Goal: Information Seeking & Learning: Learn about a topic

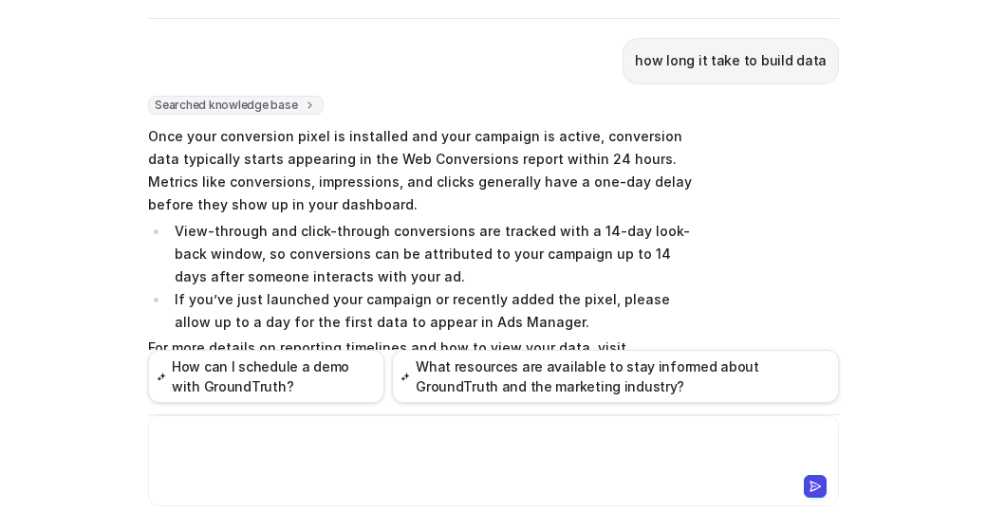
scroll to position [2497, 0]
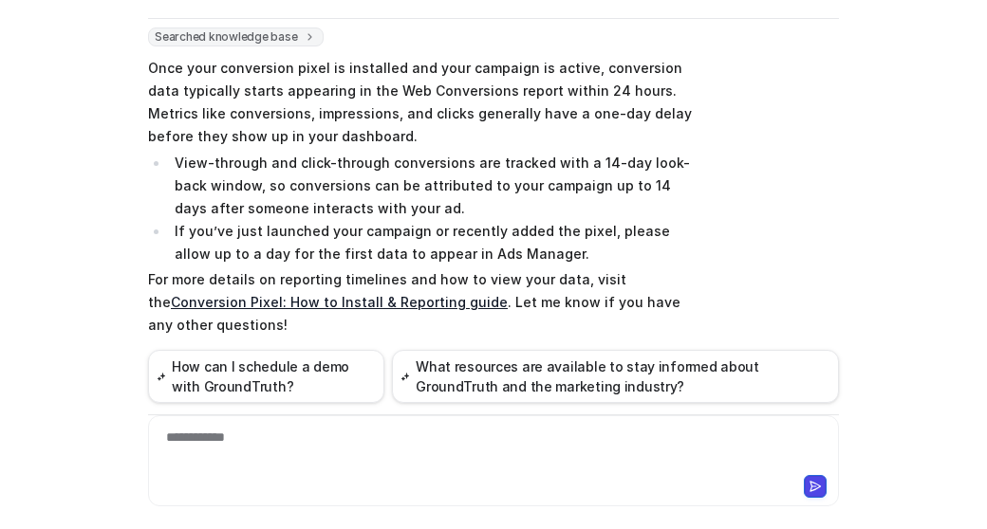
drag, startPoint x: 343, startPoint y: 263, endPoint x: 854, endPoint y: 255, distance: 511.5
click at [854, 255] on div "C Custom Knowledge Powered by eesel Reset Chat 👋 Hi! How can I help you [DATE]?…" at bounding box center [493, 264] width 987 height 529
copy p "Regarding the conversion zone, are we able to draw a fence around our booth?"
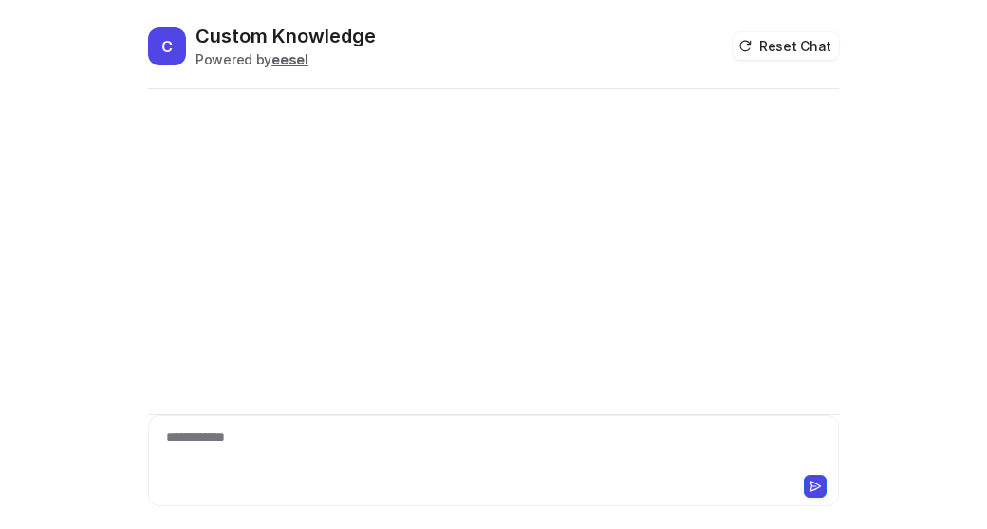
click at [208, 454] on div "**********" at bounding box center [494, 450] width 682 height 44
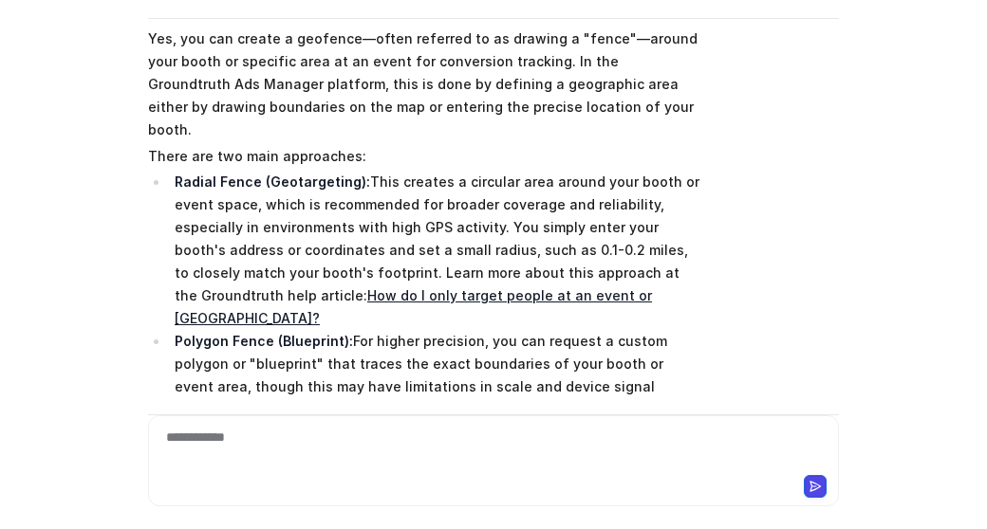
scroll to position [1755, 0]
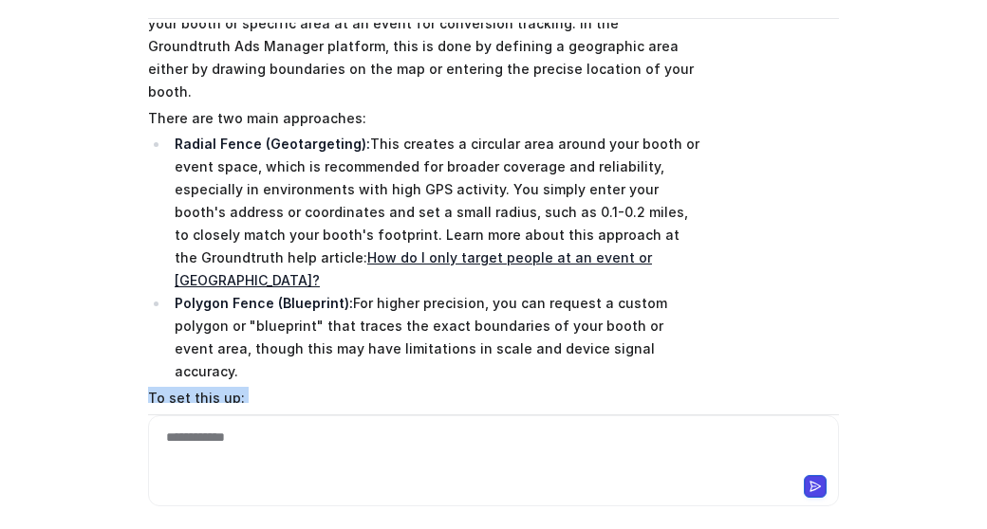
drag, startPoint x: 636, startPoint y: 294, endPoint x: 142, endPoint y: 213, distance: 500.0
click at [148, 213] on span "Yes, you can create a geofence—often referred to as drawing a "fence"—around yo…" at bounding box center [425, 261] width 555 height 548
copy span "To set this up: Go to Location Targeting in your campaign setup. Enter your boo…"
click at [361, 452] on div at bounding box center [494, 450] width 682 height 44
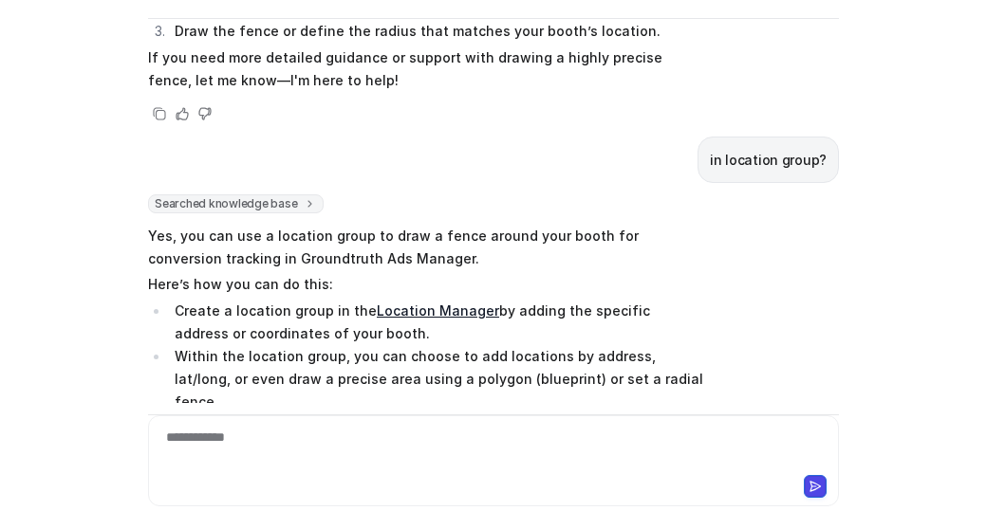
scroll to position [2174, 0]
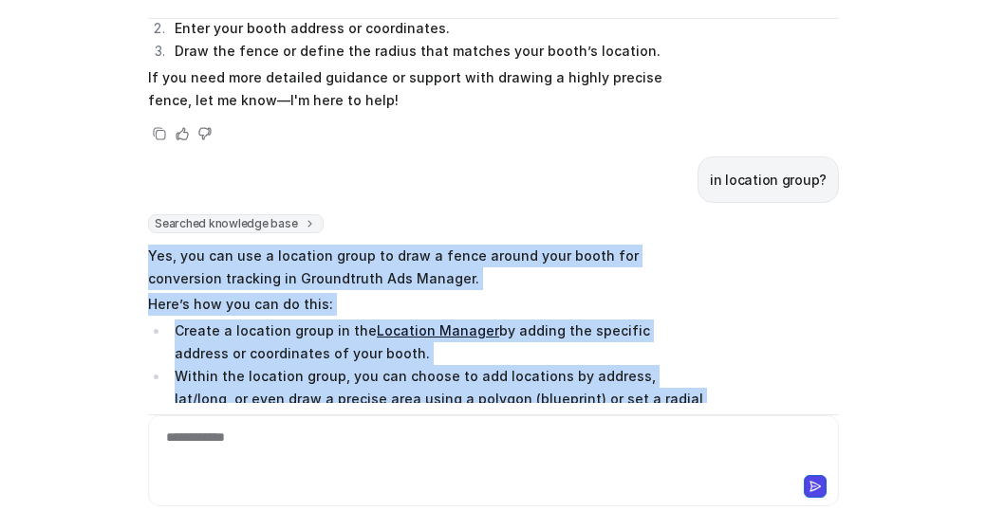
drag, startPoint x: 144, startPoint y: 70, endPoint x: 641, endPoint y: 265, distance: 533.9
click at [641, 265] on span "Yes, you can use a location group to draw a fence around your booth for convers…" at bounding box center [425, 422] width 555 height 362
copy span "Yes, you can use a location group to draw a fence around your booth for convers…"
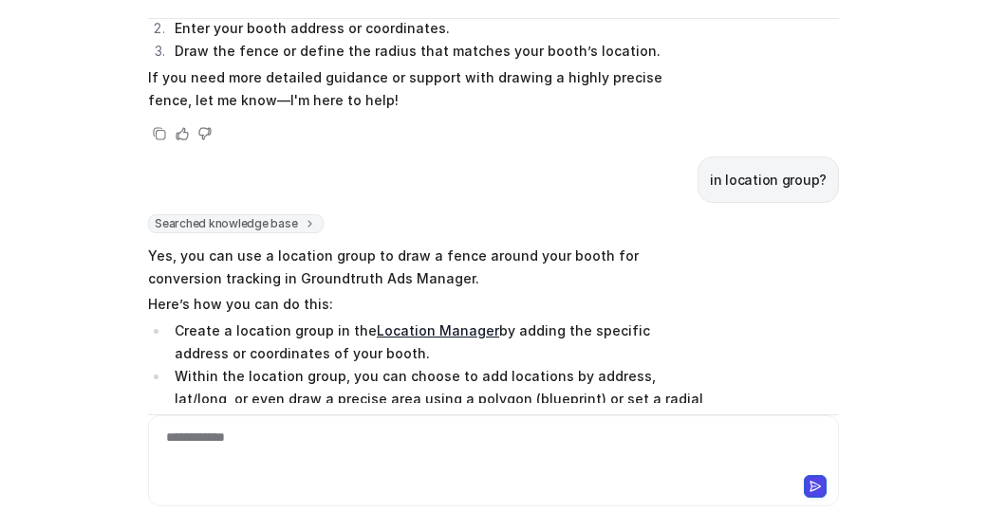
click at [424, 453] on div "**********" at bounding box center [494, 450] width 682 height 44
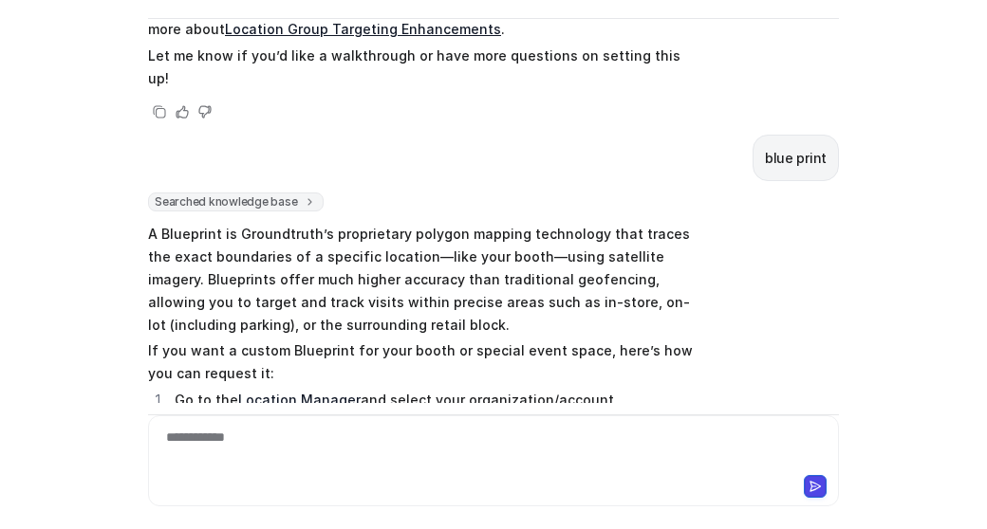
scroll to position [2706, 0]
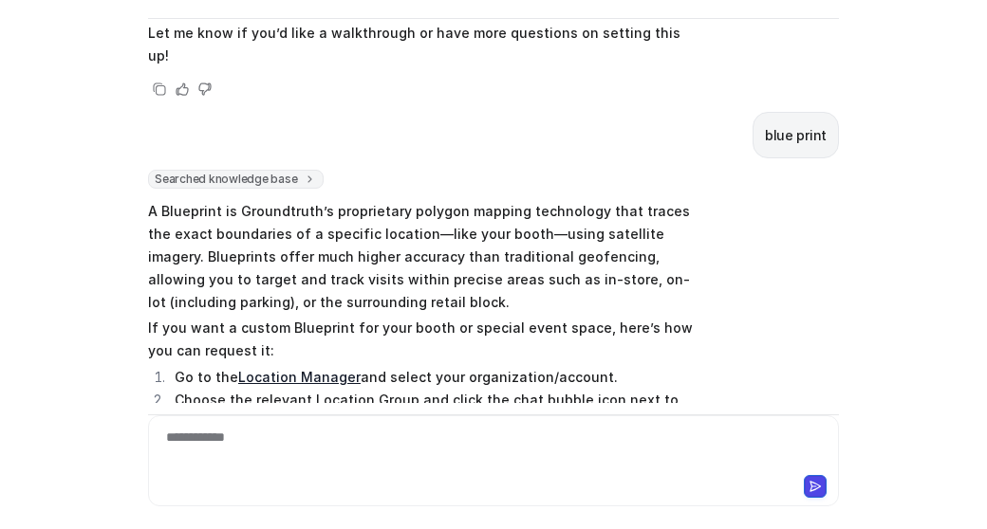
click at [422, 509] on link "Custom Blueprint instructions" at bounding box center [429, 517] width 200 height 16
click at [290, 432] on div at bounding box center [494, 450] width 682 height 44
